Goal: Find specific page/section: Find specific page/section

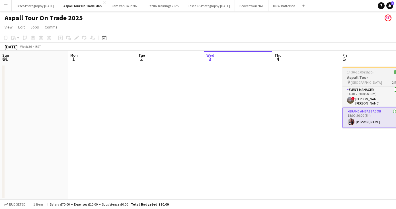
scroll to position [0, 168]
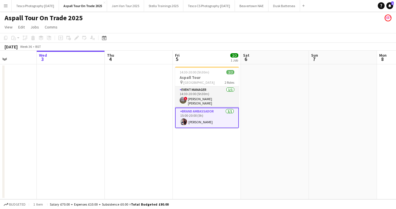
click at [197, 120] on app-card-role "Brand Ambassador [DATE] 15:00-20:00 (5h) [PERSON_NAME]" at bounding box center [207, 118] width 64 height 21
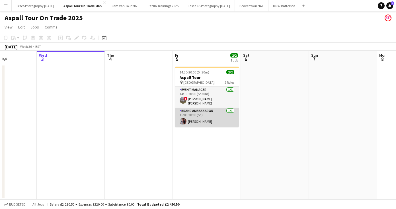
click at [197, 121] on app-card-role "Brand Ambassador [DATE] 15:00-20:00 (5h) [PERSON_NAME]" at bounding box center [207, 117] width 64 height 19
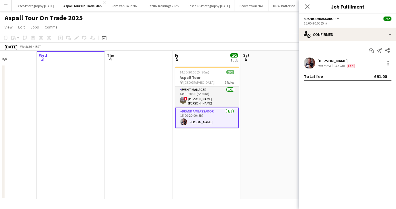
click at [330, 60] on div "[PERSON_NAME]" at bounding box center [337, 60] width 38 height 5
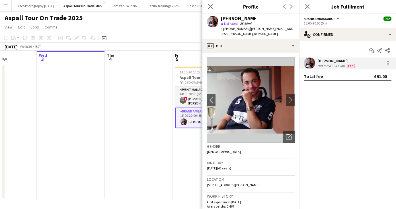
drag, startPoint x: 284, startPoint y: 27, endPoint x: 247, endPoint y: 28, distance: 36.5
click at [247, 28] on div "[PERSON_NAME] star Not rated 25.69mi t. [PHONE_NUMBER] | [PERSON_NAME][EMAIL_AD…" at bounding box center [251, 26] width 97 height 25
copy span "[PERSON_NAME][EMAIL_ADDRESS][PERSON_NAME][DOMAIN_NAME]"
click at [211, 6] on icon at bounding box center [210, 6] width 5 height 5
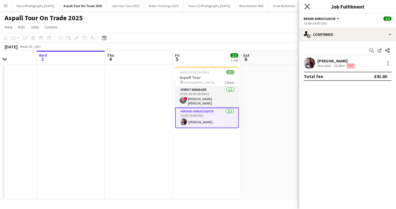
click at [306, 4] on icon "Close pop-in" at bounding box center [307, 6] width 5 height 5
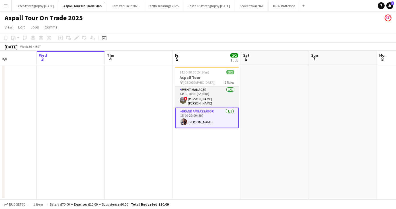
click at [6, 4] on app-icon "Menu" at bounding box center [5, 5] width 5 height 5
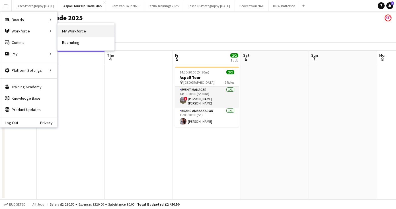
click at [101, 28] on link "My Workforce" at bounding box center [86, 30] width 57 height 11
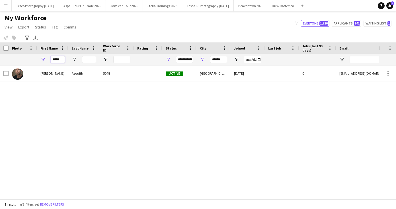
drag, startPoint x: 63, startPoint y: 60, endPoint x: 12, endPoint y: 58, distance: 50.8
click at [13, 59] on div "***** ******" at bounding box center [309, 59] width 618 height 11
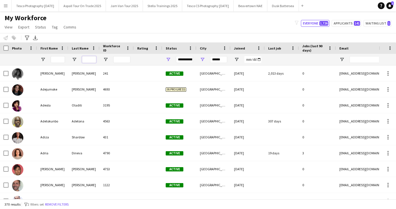
click at [86, 58] on input "Last Name Filter Input" at bounding box center [89, 59] width 14 height 7
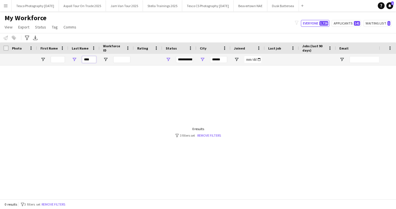
type input "****"
drag, startPoint x: 225, startPoint y: 61, endPoint x: 180, endPoint y: 58, distance: 44.9
click at [180, 58] on div "****" at bounding box center [309, 59] width 618 height 11
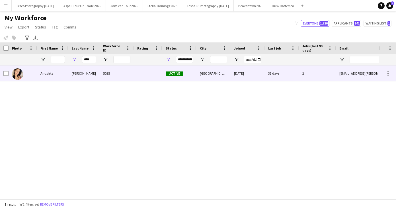
click at [77, 73] on div "[PERSON_NAME]" at bounding box center [83, 74] width 31 height 16
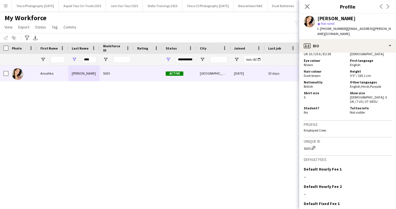
scroll to position [353, 0]
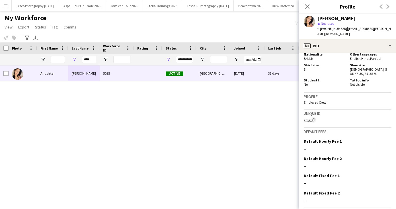
drag, startPoint x: 369, startPoint y: 164, endPoint x: 368, endPoint y: 222, distance: 58.2
click at [368, 209] on html "Menu Boards Boards Boards All jobs Status Workforce Workforce My Workforce Recr…" at bounding box center [198, 104] width 396 height 209
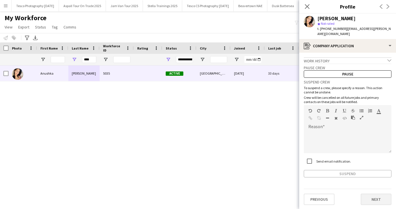
click at [375, 194] on button "Next" at bounding box center [376, 199] width 31 height 11
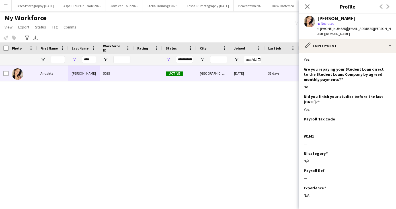
scroll to position [82, 0]
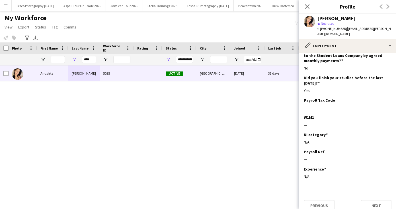
drag, startPoint x: 351, startPoint y: 183, endPoint x: 351, endPoint y: 226, distance: 43.3
click at [351, 209] on html "Menu Boards Boards Boards All jobs Status Workforce Workforce My Workforce Recr…" at bounding box center [198, 104] width 396 height 209
click at [374, 200] on button "Next" at bounding box center [376, 205] width 31 height 11
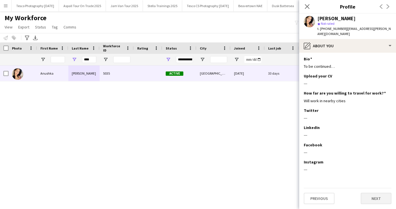
scroll to position [0, 0]
click at [373, 194] on button "Next" at bounding box center [376, 199] width 31 height 11
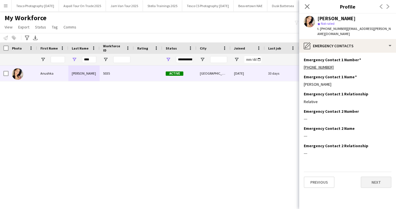
click at [371, 177] on button "Next" at bounding box center [376, 182] width 31 height 11
